Goal: Navigation & Orientation: Find specific page/section

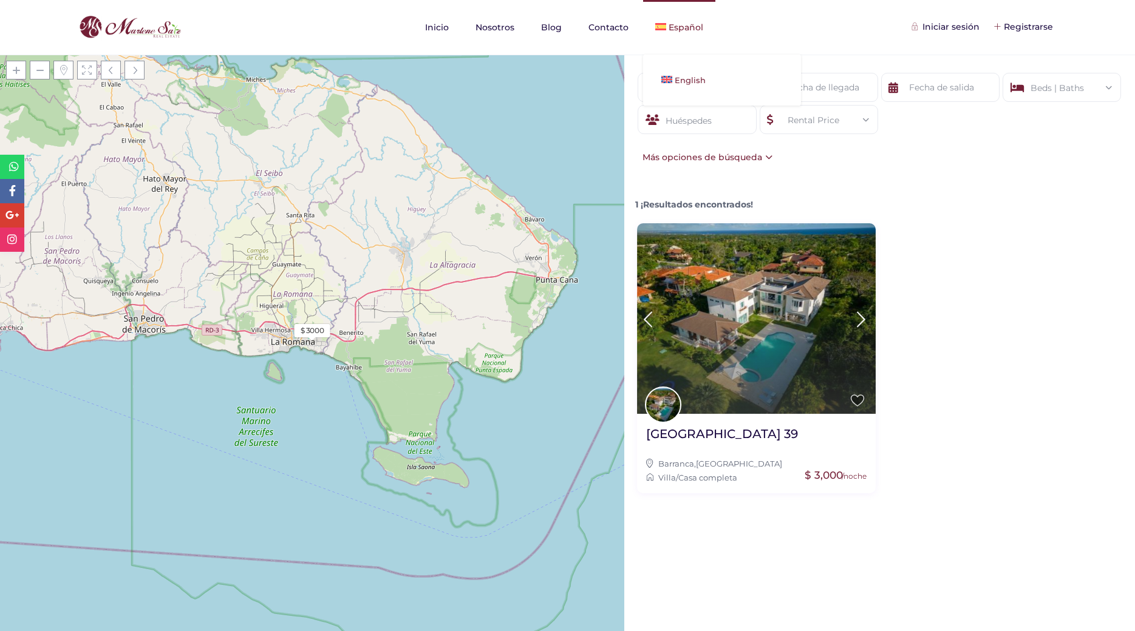
click at [668, 77] on img at bounding box center [666, 79] width 11 height 7
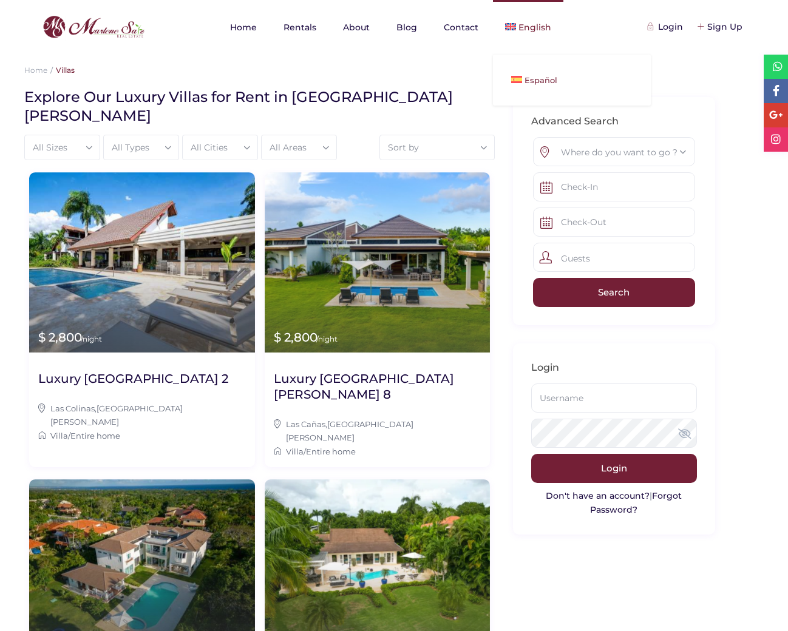
click at [531, 74] on link "Español" at bounding box center [572, 80] width 158 height 27
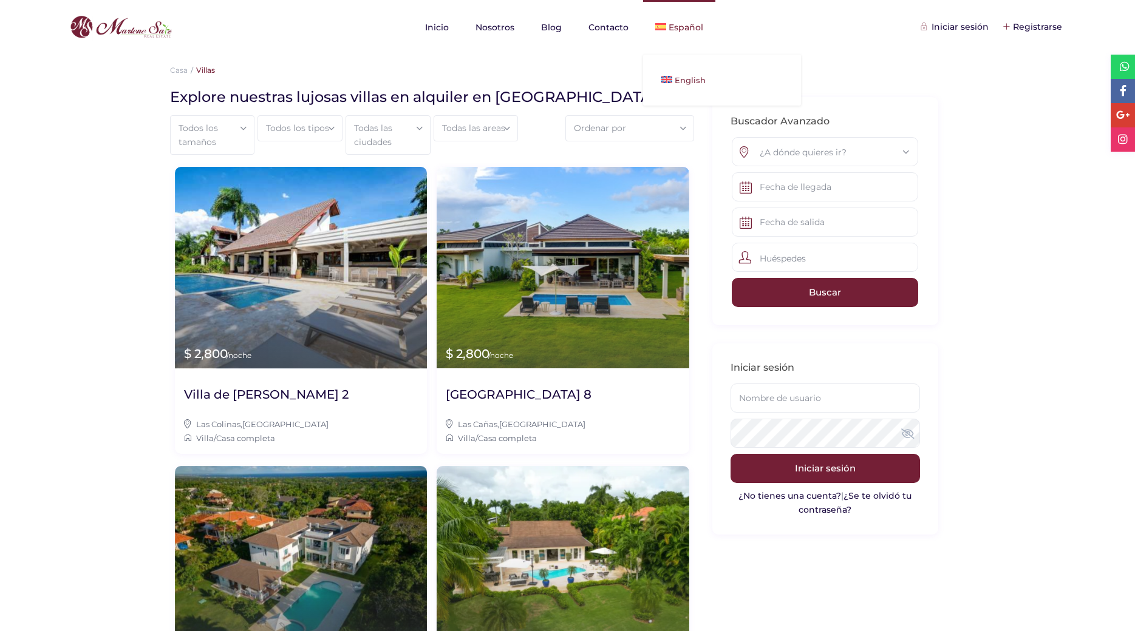
click at [671, 82] on link "English" at bounding box center [722, 80] width 158 height 27
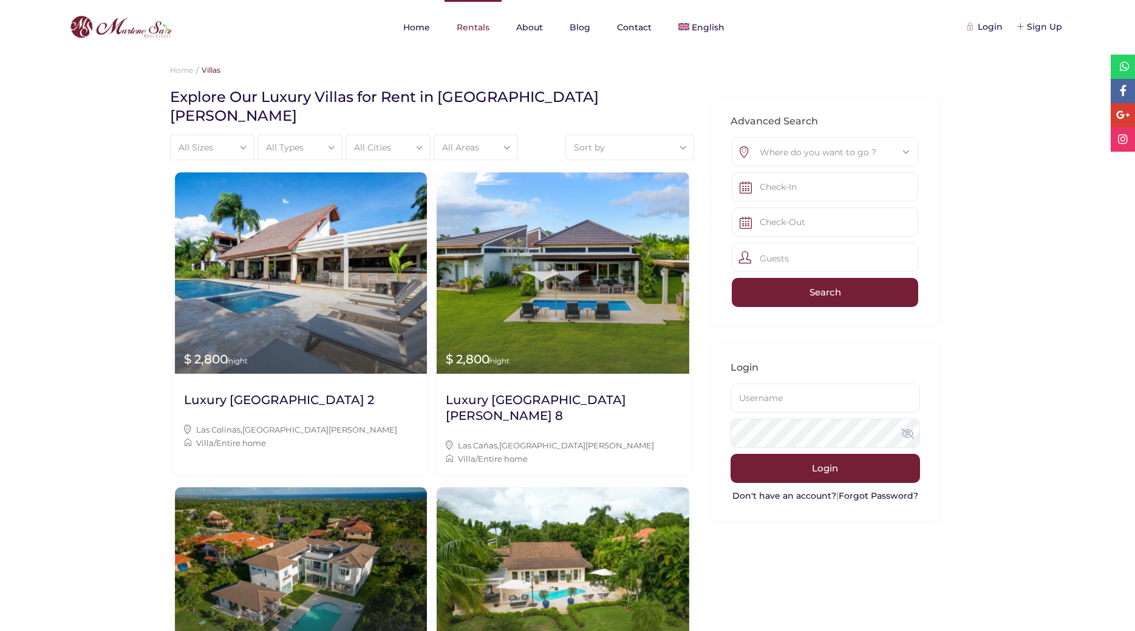
click at [478, 27] on link "Rentals" at bounding box center [472, 27] width 57 height 55
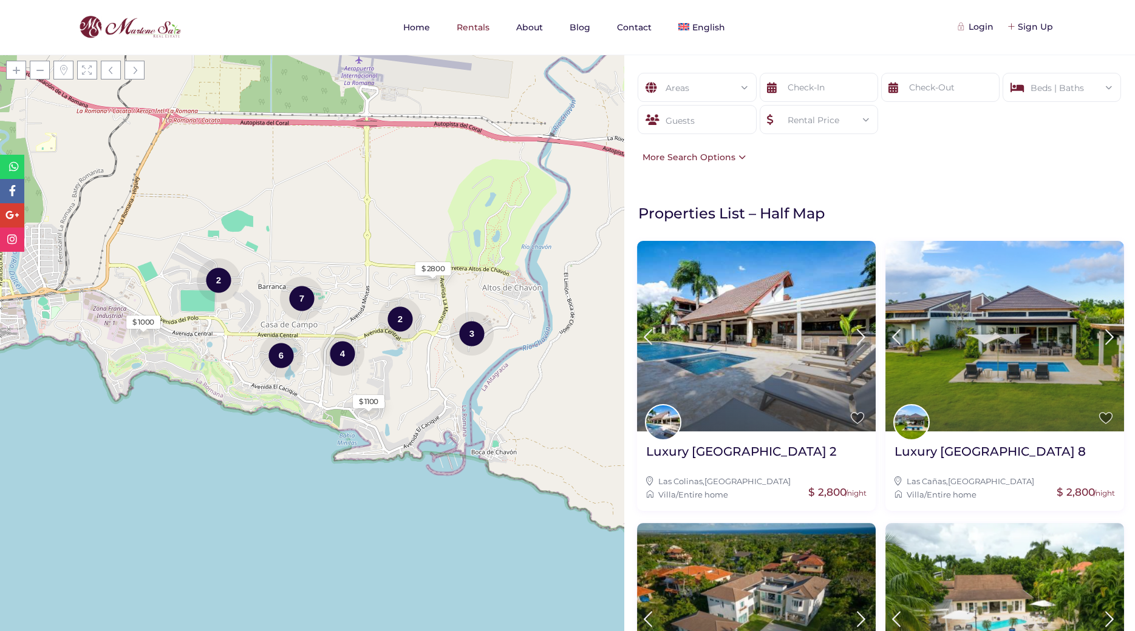
click at [705, 90] on div "Areas" at bounding box center [696, 87] width 99 height 29
click at [858, 161] on div "Areas All Areas Casa De Campo (54) - Barranca (2) - Barranca Oeste (2) - Barran…" at bounding box center [879, 119] width 511 height 128
click at [718, 87] on div "Areas" at bounding box center [696, 87] width 99 height 29
click at [832, 157] on div "Areas All Areas Casa De Campo (54) - Barranca (2) - Barranca Oeste (2) - Barran…" at bounding box center [879, 119] width 511 height 128
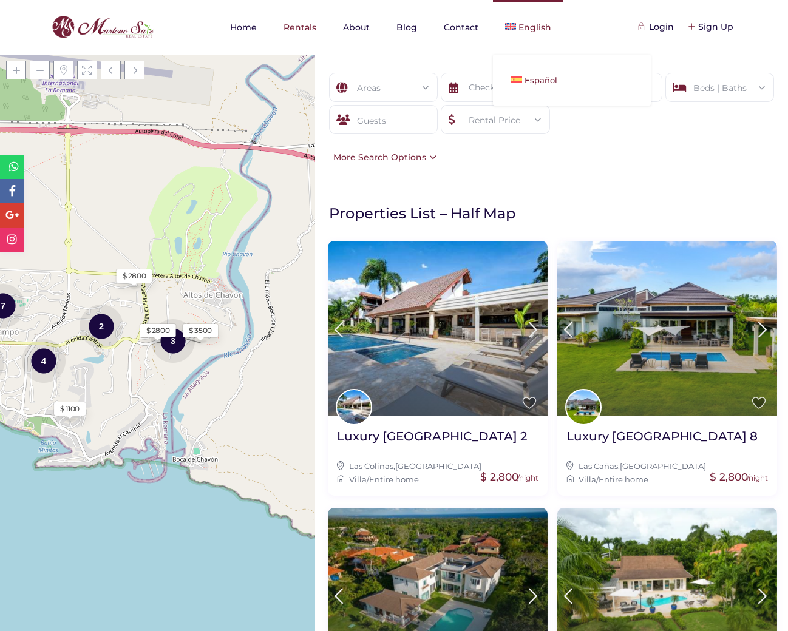
click at [541, 76] on span "Español" at bounding box center [541, 80] width 33 height 10
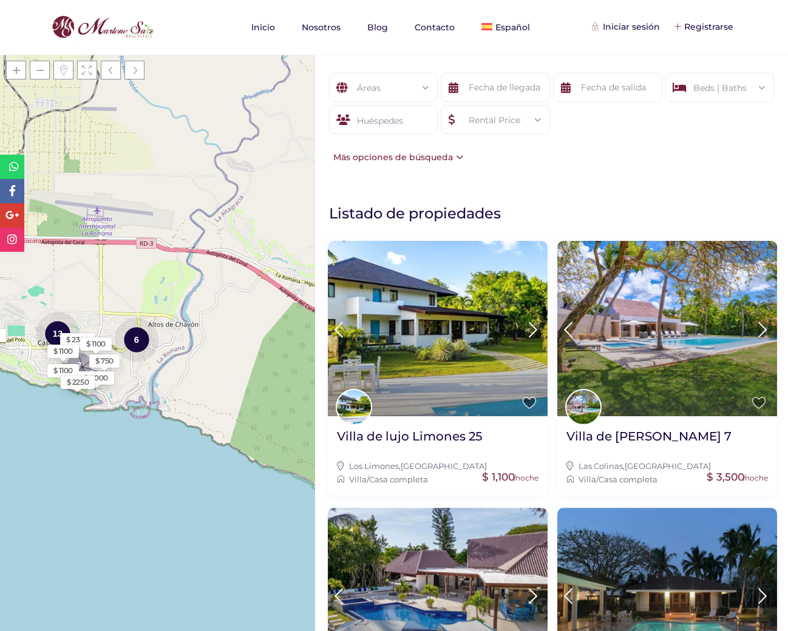
click at [596, 155] on div "Áreas Todas las areas [GEOGRAPHIC_DATA] (54) - [GEOGRAPHIC_DATA] (2) - [GEOGRAP…" at bounding box center [551, 119] width 473 height 128
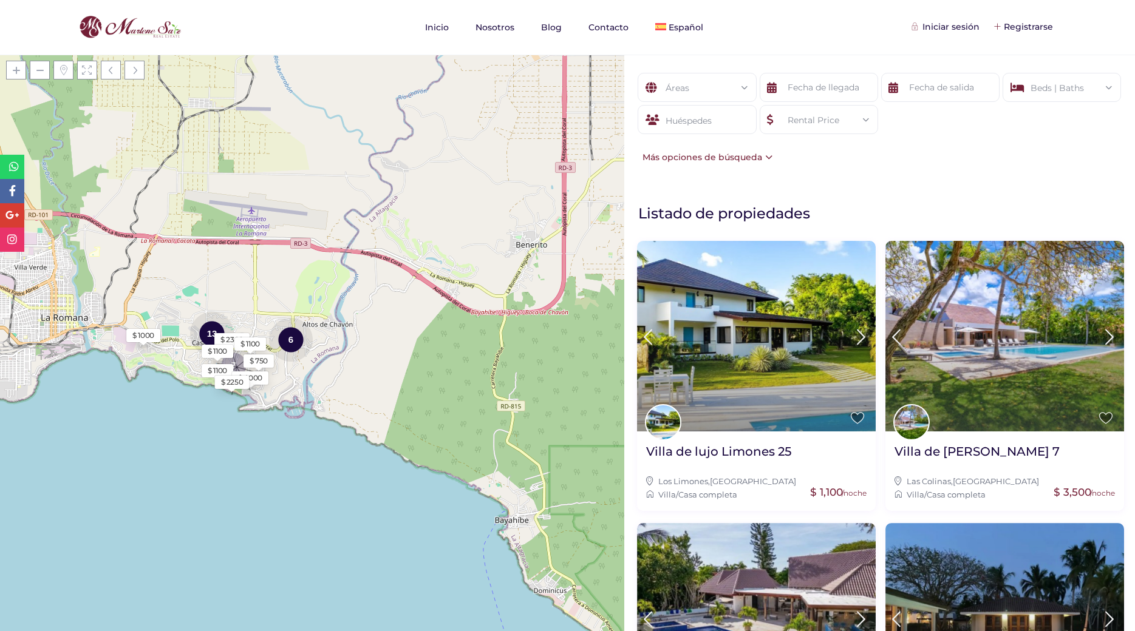
click at [763, 157] on div "Más opciones de búsqueda" at bounding box center [704, 157] width 136 height 13
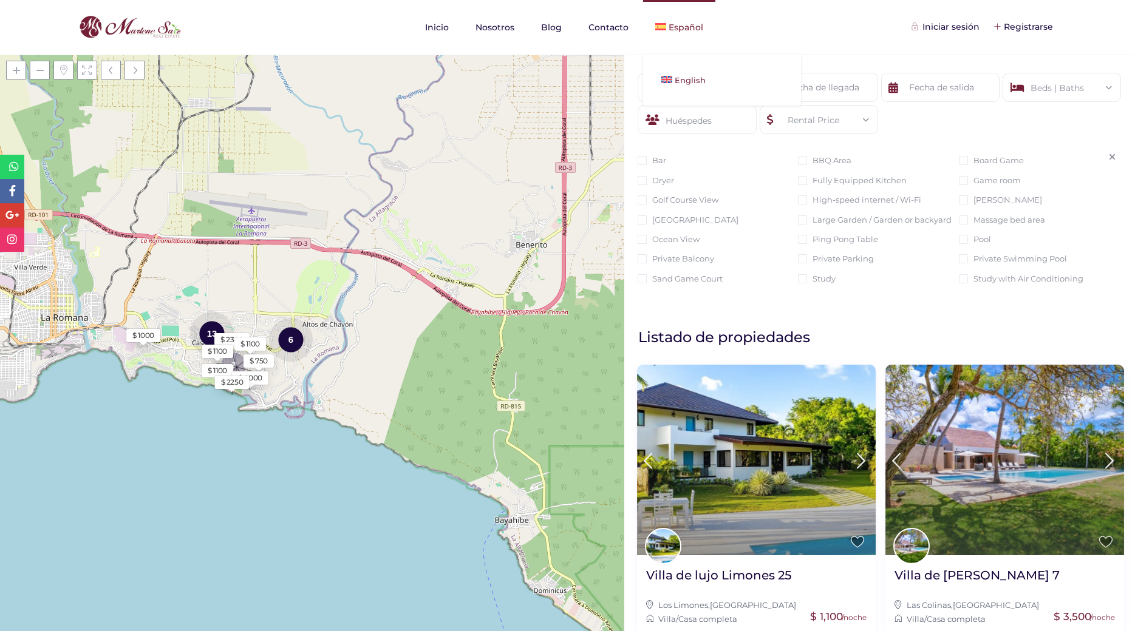
click at [674, 78] on span "English" at bounding box center [689, 80] width 31 height 10
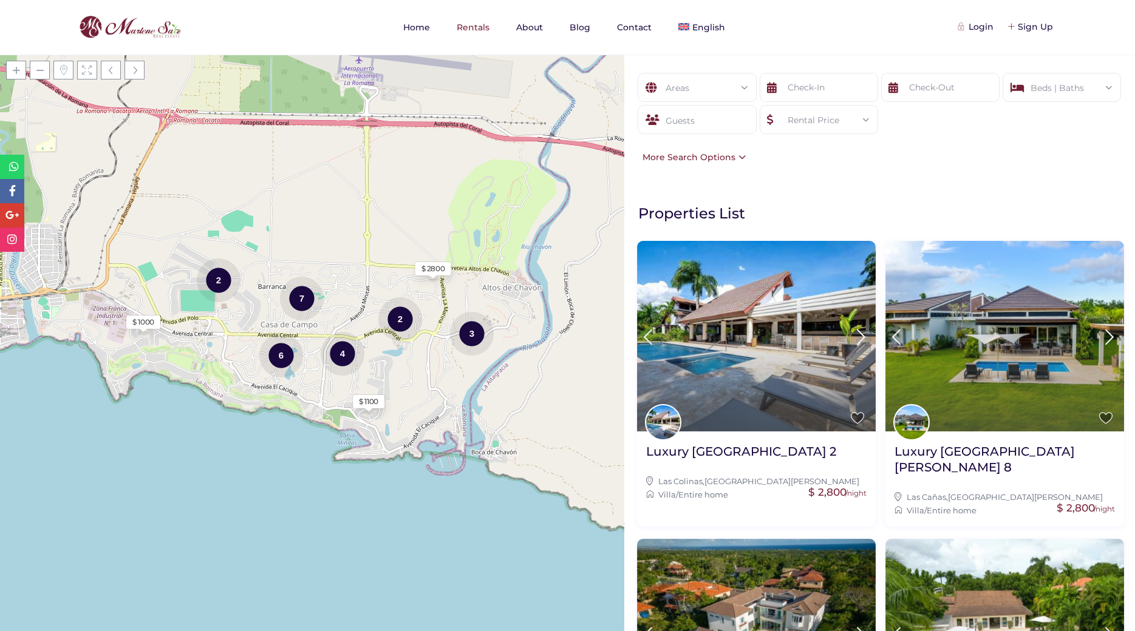
click at [738, 157] on div "More Search Options" at bounding box center [690, 157] width 109 height 13
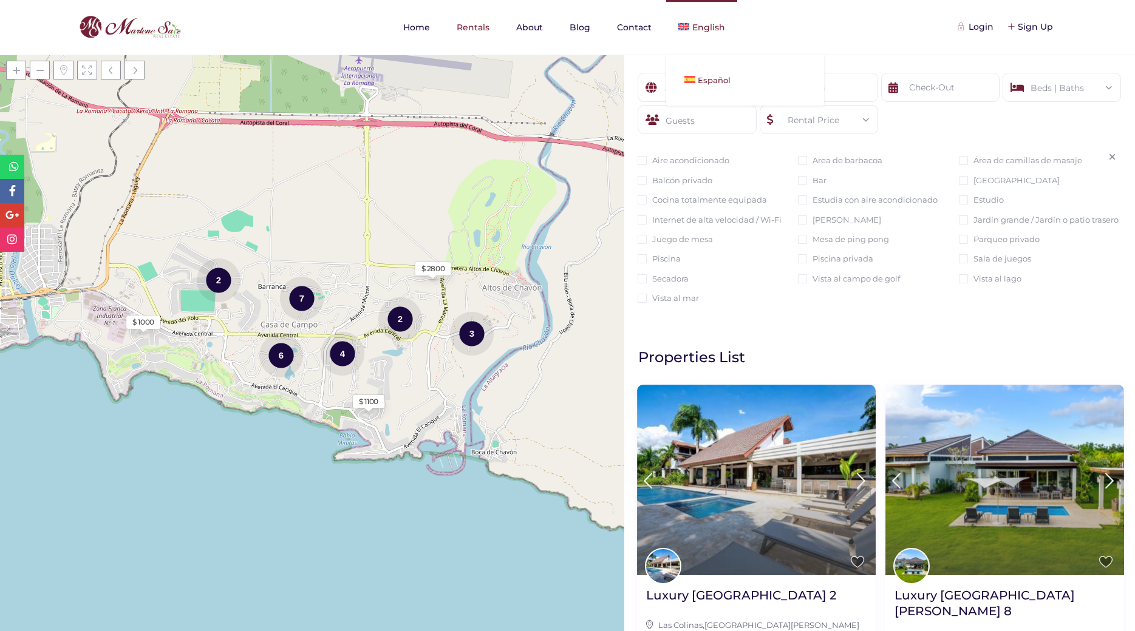
click at [694, 78] on img at bounding box center [689, 79] width 11 height 7
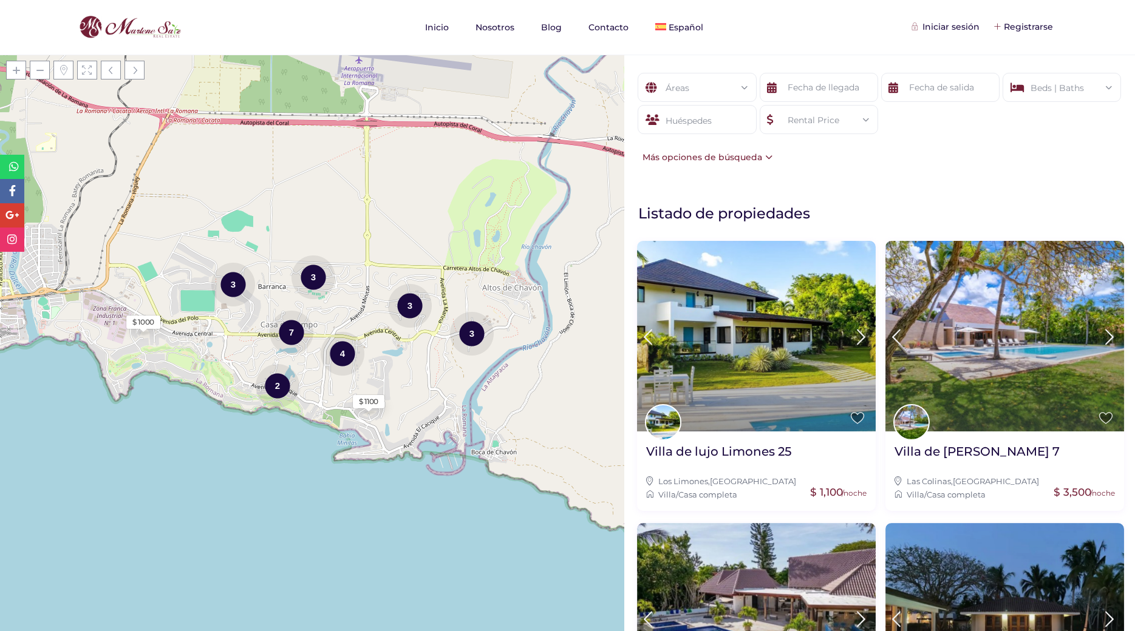
click at [747, 154] on div "Más opciones de búsqueda" at bounding box center [704, 157] width 136 height 13
click at [764, 154] on div "Más opciones de búsqueda" at bounding box center [704, 157] width 136 height 13
click at [763, 158] on div "Más opciones de búsqueda" at bounding box center [704, 157] width 136 height 13
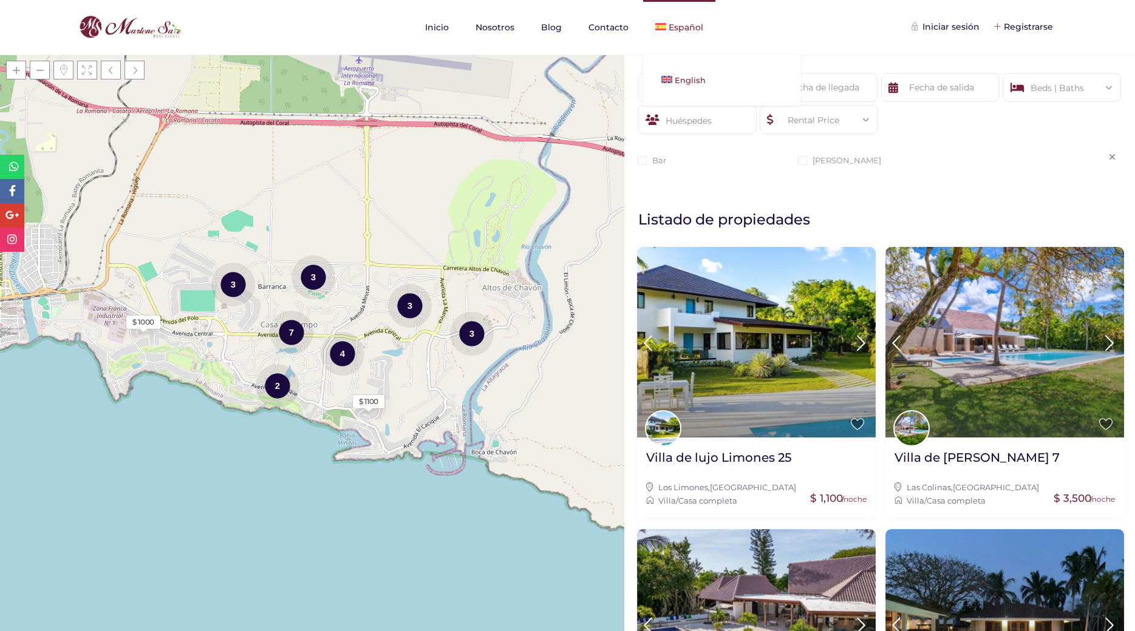
click at [685, 78] on span "English" at bounding box center [689, 80] width 31 height 10
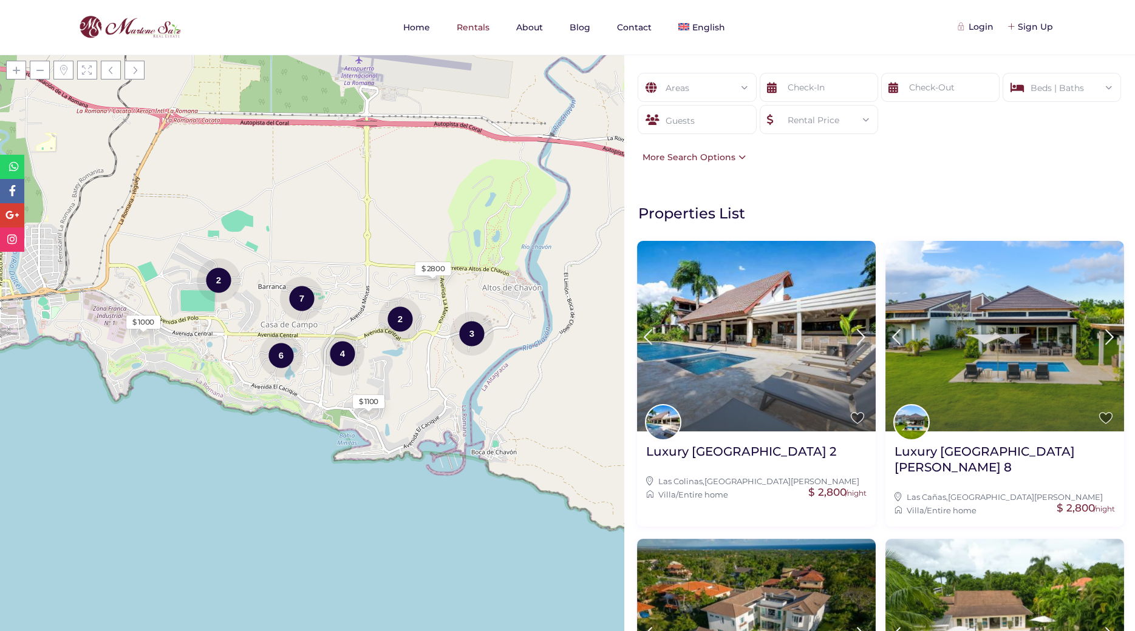
click at [724, 153] on div "More Search Options" at bounding box center [690, 157] width 109 height 13
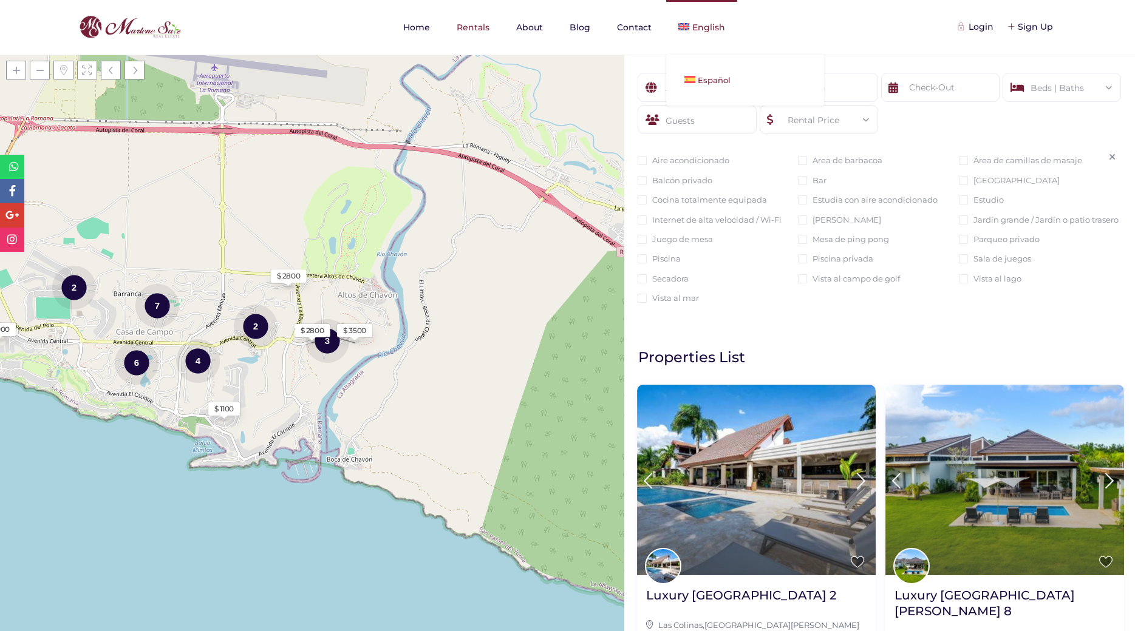
click at [702, 85] on link "Español" at bounding box center [745, 80] width 158 height 27
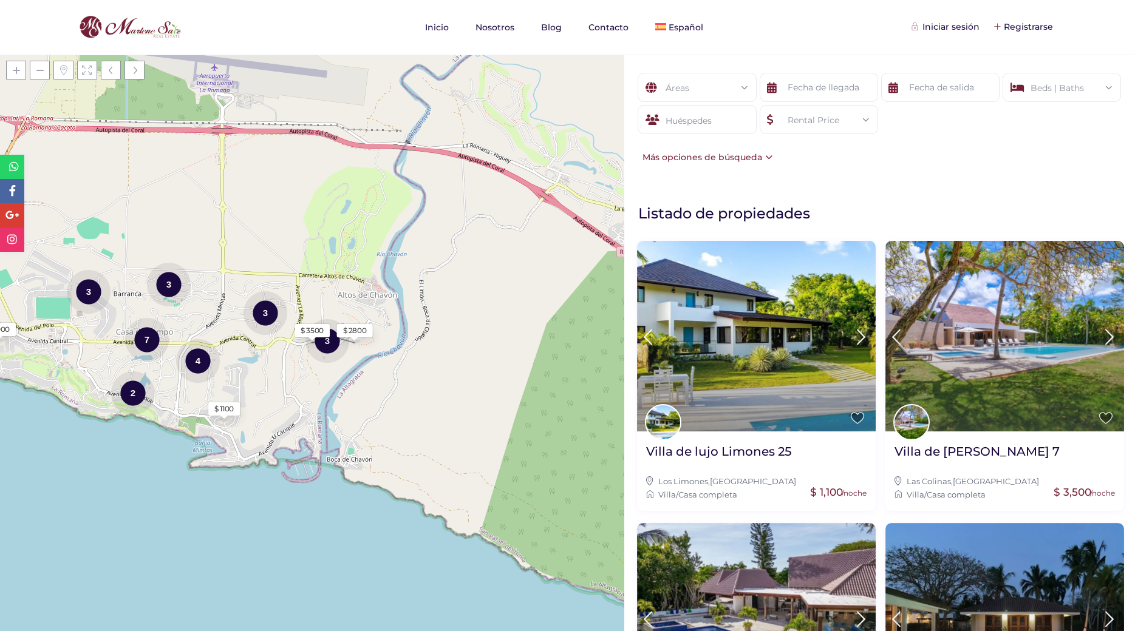
click at [888, 183] on div "Áreas Todas las areas Casa De Campo (54) - Barranca (2) - Barranca Oeste (2) - …" at bounding box center [879, 343] width 511 height 577
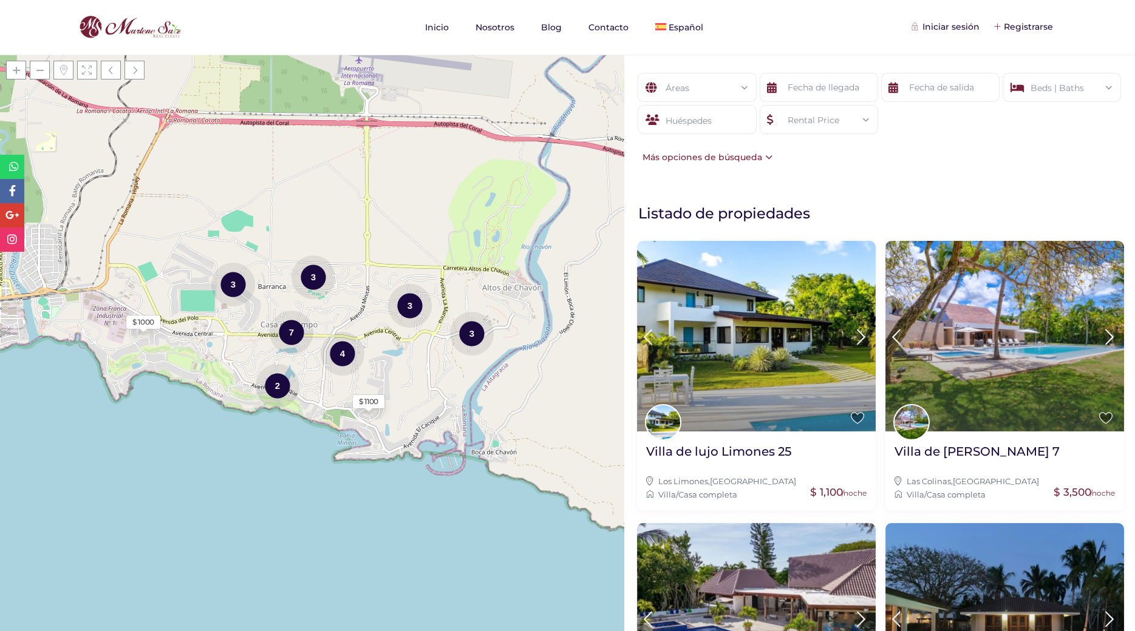
click at [769, 157] on div "Más opciones de búsqueda" at bounding box center [704, 157] width 136 height 13
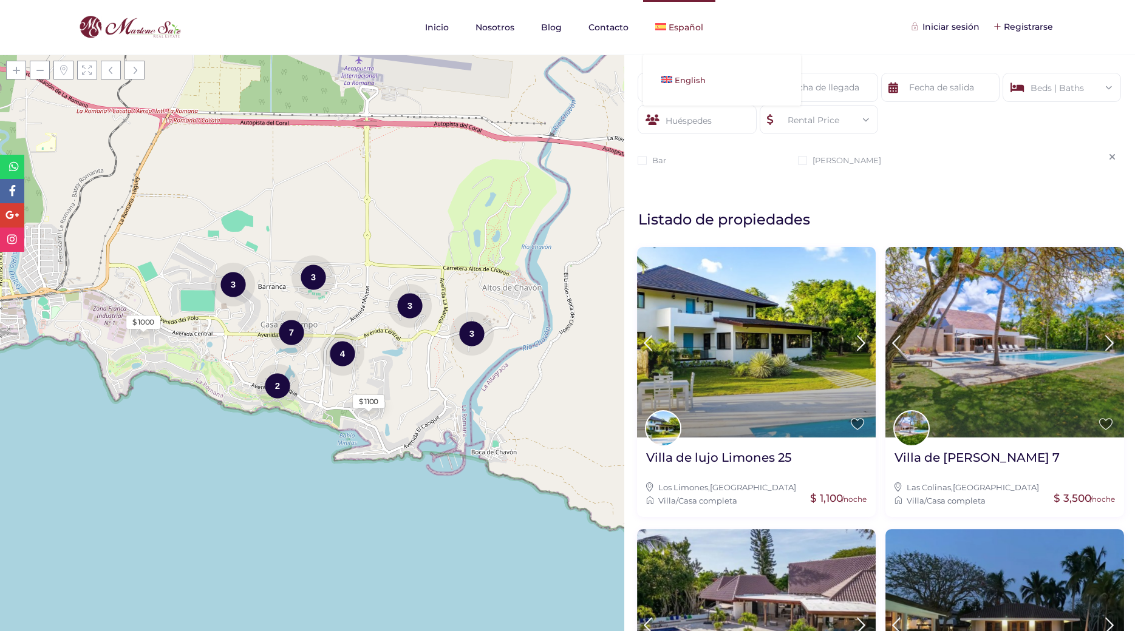
click at [678, 75] on link "English" at bounding box center [722, 80] width 158 height 27
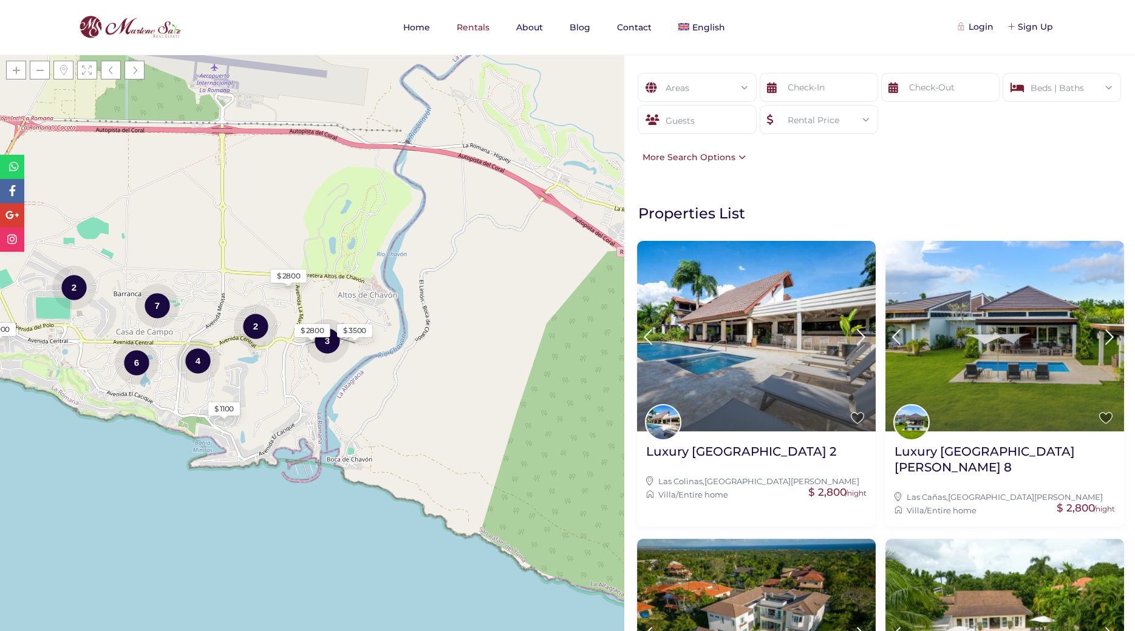
click at [738, 154] on div "More Search Options" at bounding box center [690, 157] width 109 height 13
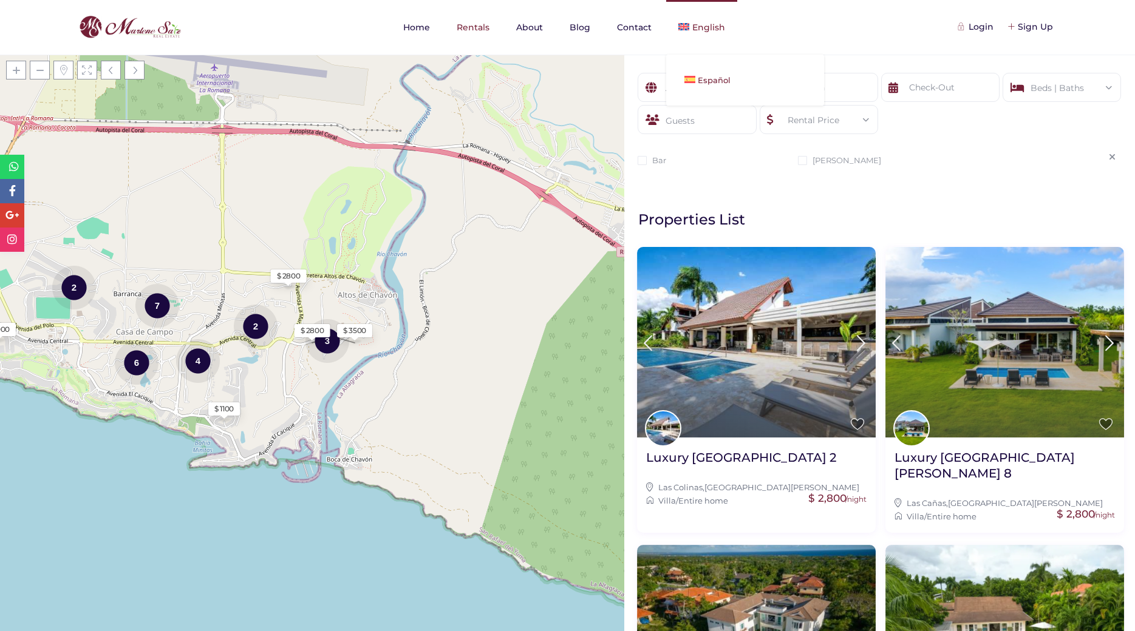
click at [708, 83] on span "Español" at bounding box center [714, 80] width 33 height 10
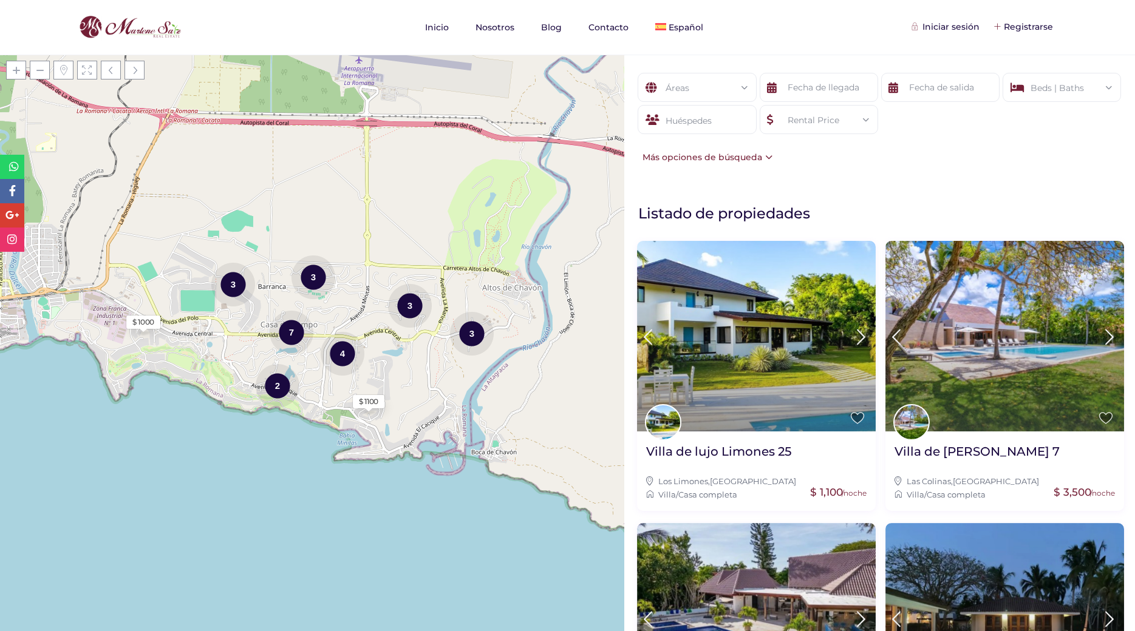
click at [775, 160] on div "Áreas Todas las areas [GEOGRAPHIC_DATA] (54) - [GEOGRAPHIC_DATA] (2) - [GEOGRAP…" at bounding box center [879, 119] width 511 height 128
click at [764, 157] on div "Más opciones de búsqueda" at bounding box center [704, 157] width 136 height 13
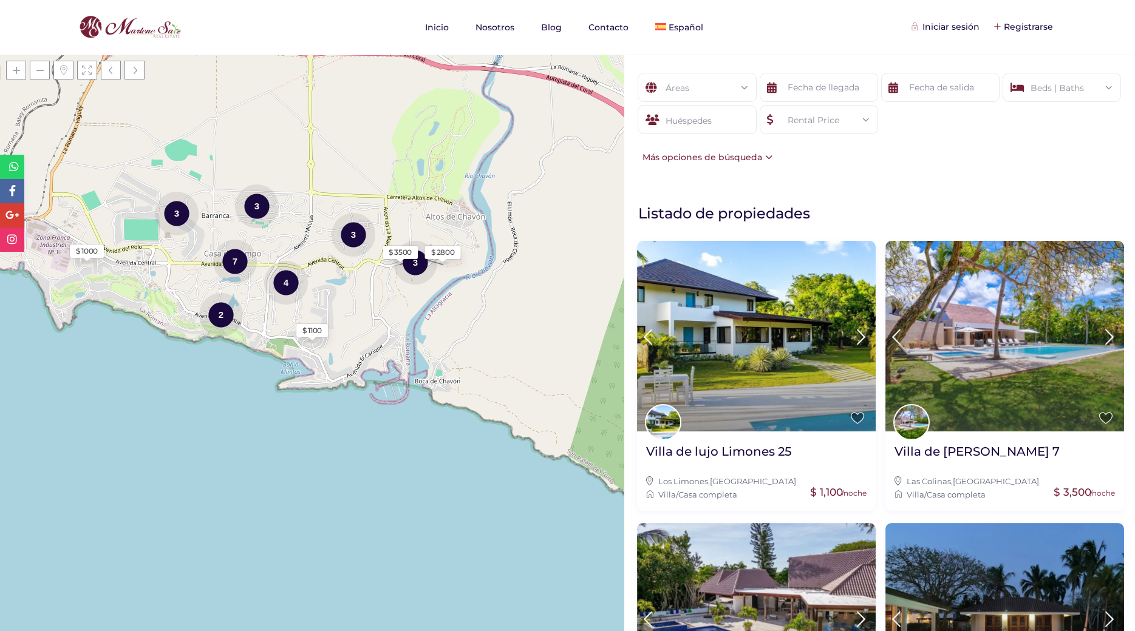
click at [762, 157] on div "Más opciones de búsqueda" at bounding box center [704, 157] width 136 height 13
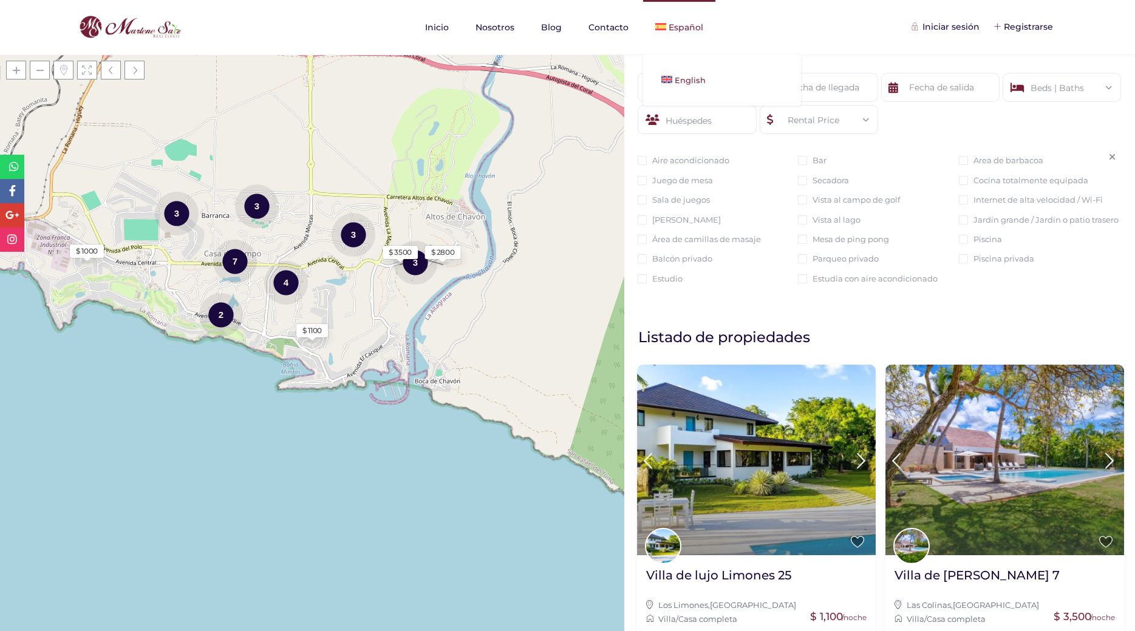
click at [685, 72] on link "English" at bounding box center [722, 80] width 158 height 27
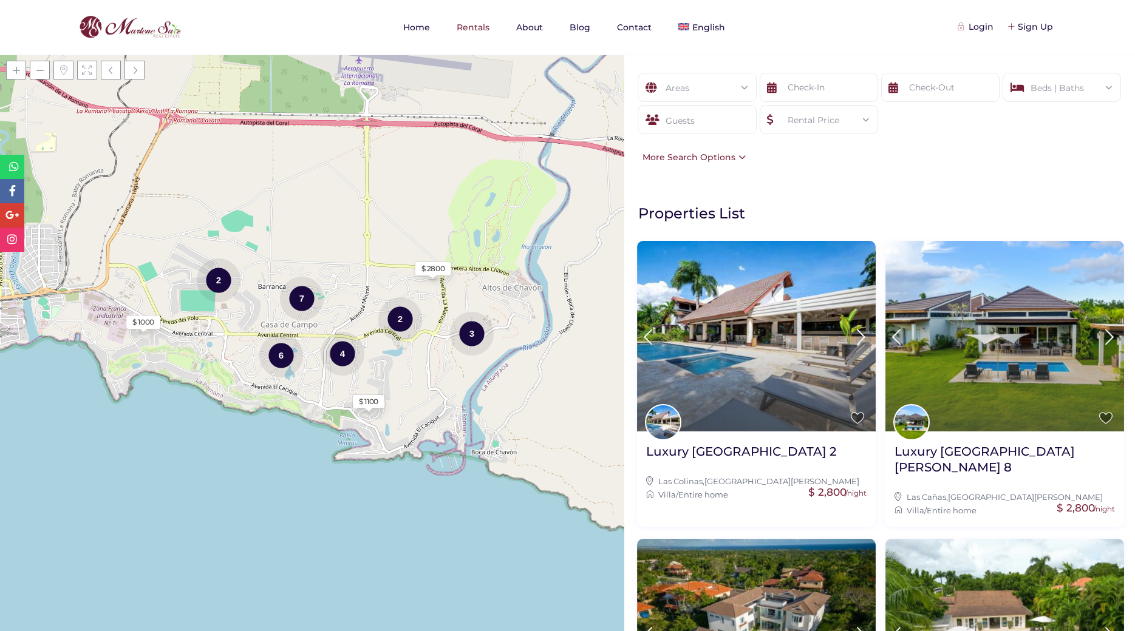
click at [739, 155] on div "More Search Options" at bounding box center [690, 157] width 109 height 13
